Goal: Find specific page/section: Find specific page/section

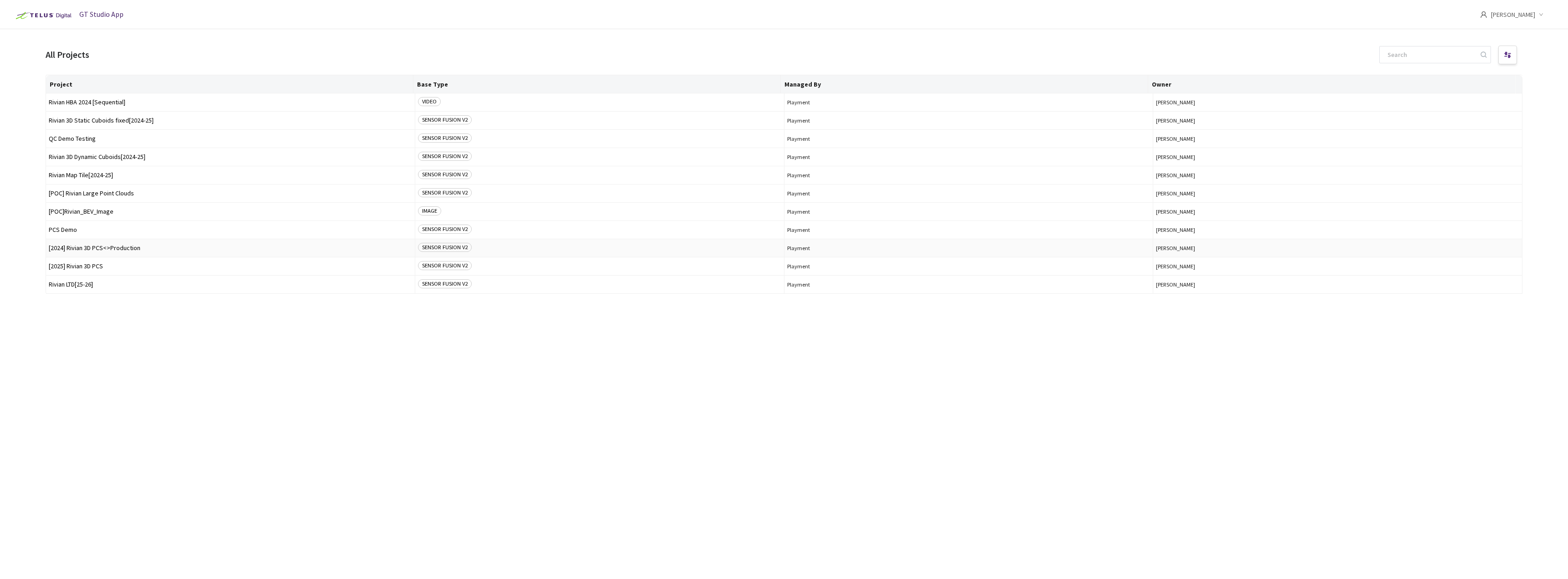
click at [118, 254] on td "[2024] Rivian 3D PCS<>Production" at bounding box center [231, 248] width 369 height 18
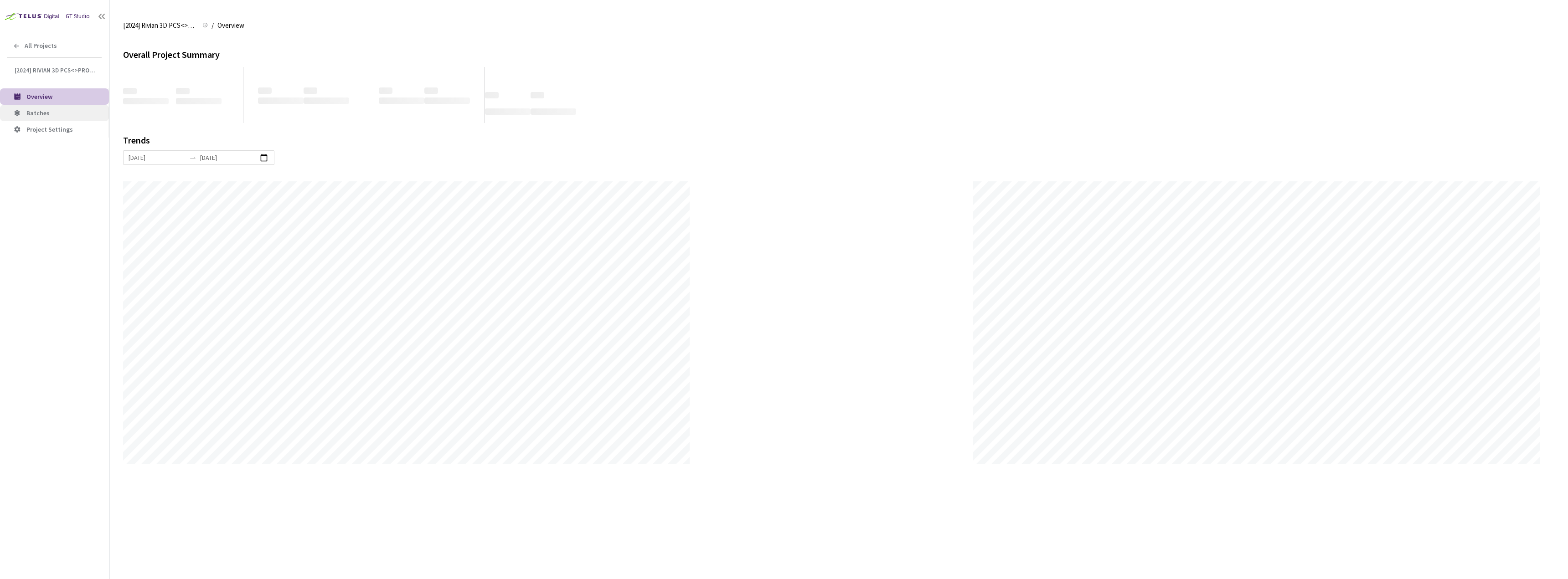
scroll to position [579, 1568]
click at [62, 114] on span "Batches" at bounding box center [64, 113] width 75 height 8
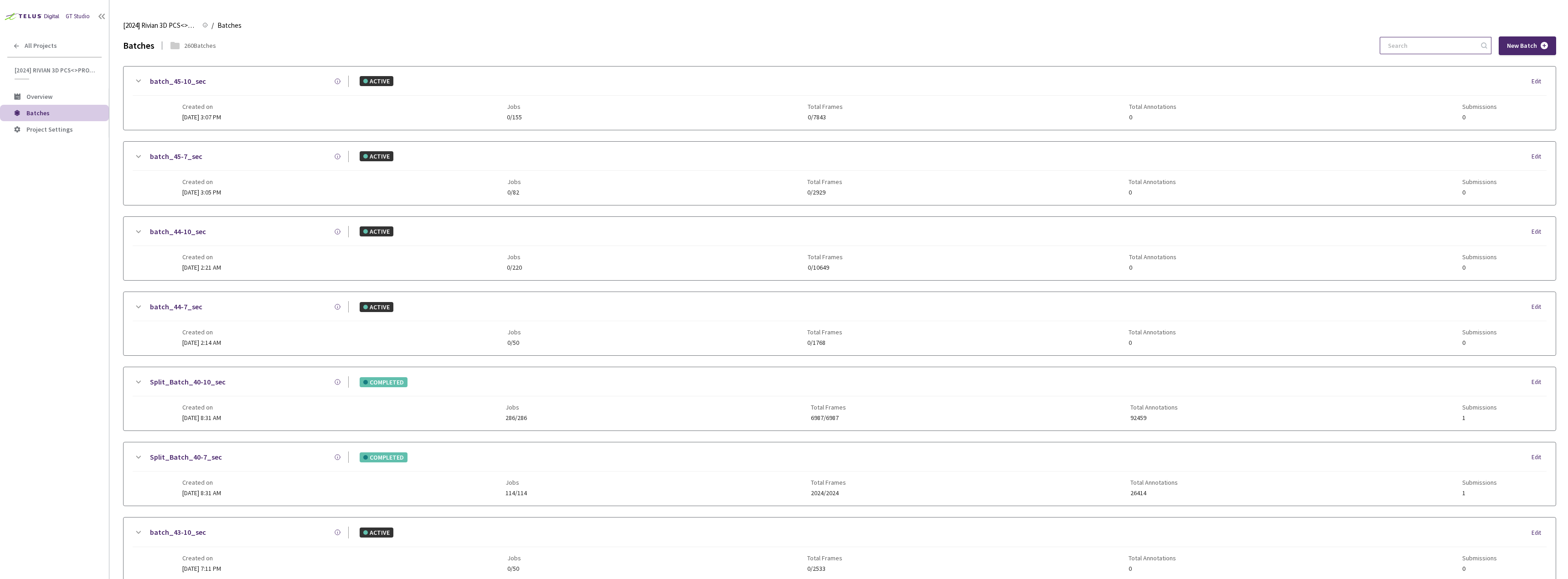
drag, startPoint x: 1425, startPoint y: 57, endPoint x: 1425, endPoint y: 47, distance: 10.0
click at [1425, 47] on input at bounding box center [1431, 45] width 97 height 16
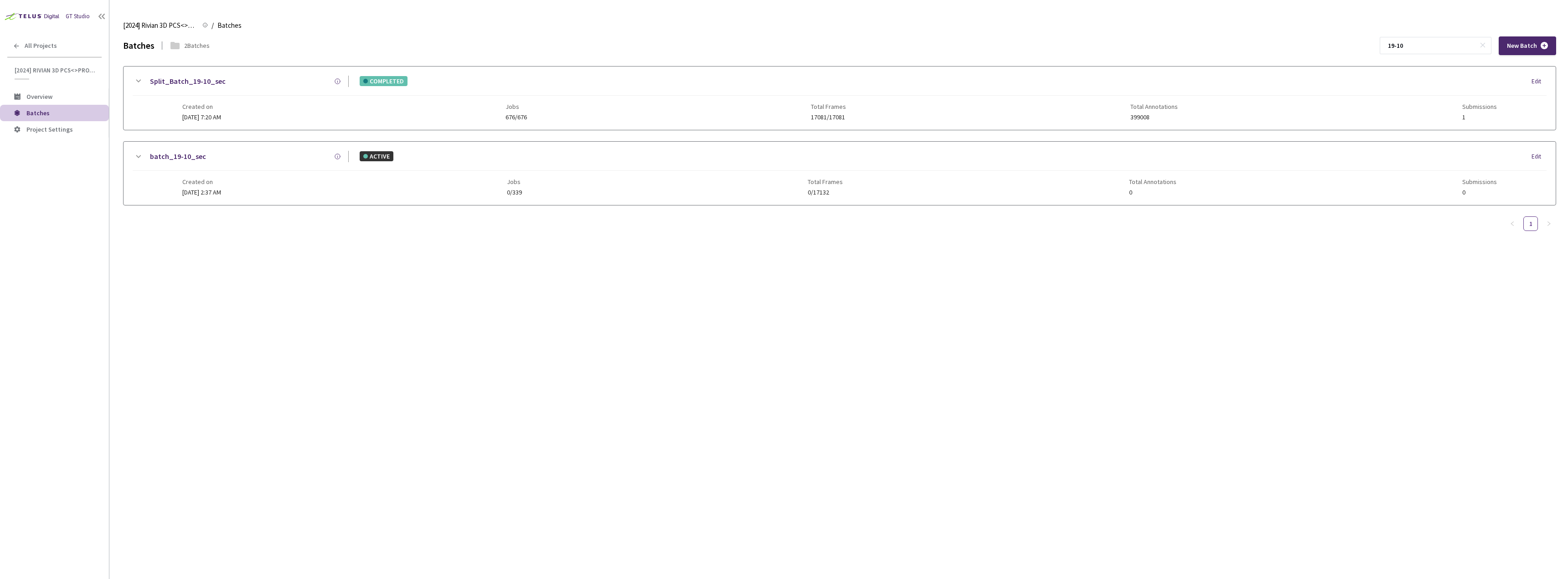
type input "19-10"
click at [197, 83] on link "Split_Batch_19-10_sec" at bounding box center [187, 81] width 75 height 12
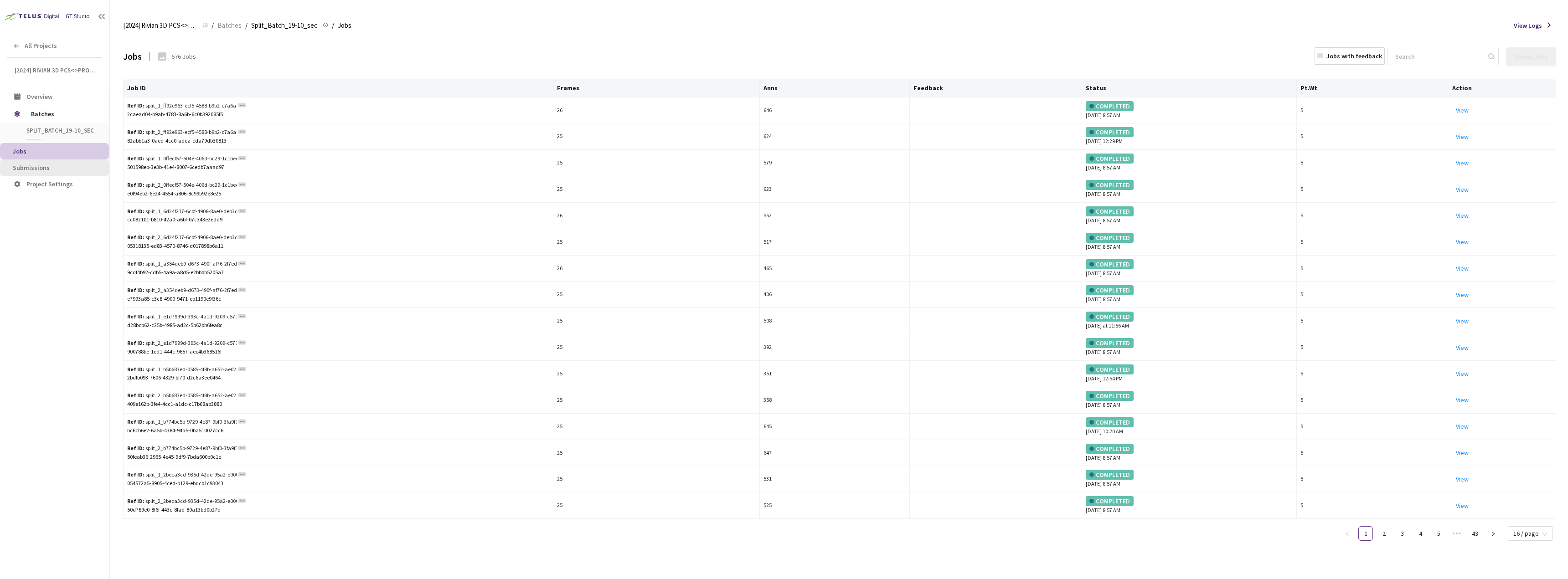
click at [53, 162] on li "Submissions" at bounding box center [54, 167] width 109 height 16
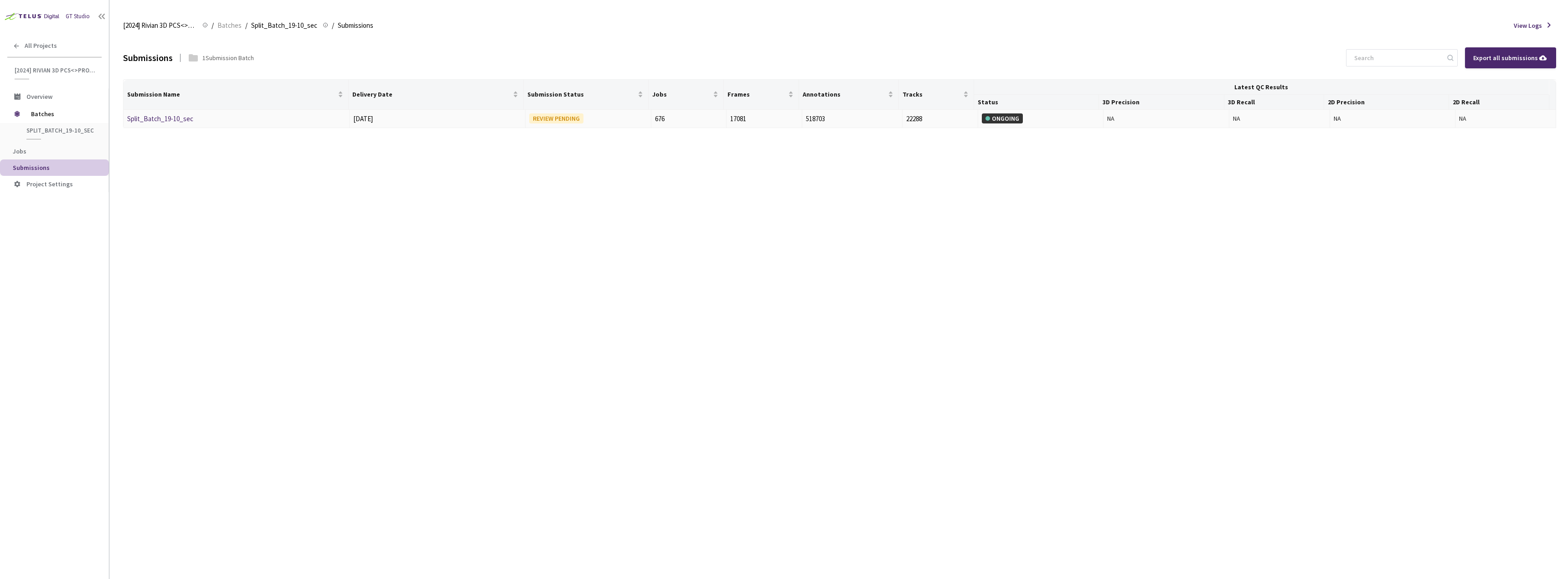
click at [157, 114] on link "Split_Batch_19-10_sec" at bounding box center [160, 119] width 66 height 9
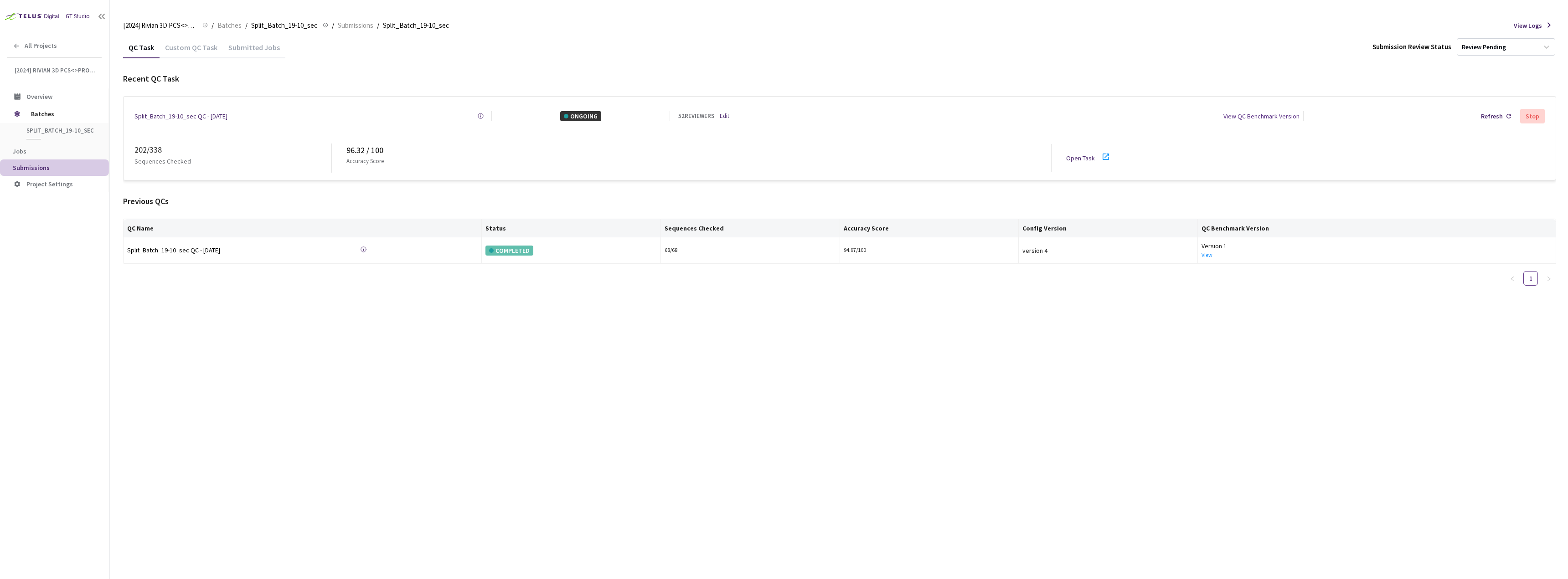
click at [1107, 152] on icon at bounding box center [1106, 157] width 11 height 11
